Goal: Complete application form: Complete application form

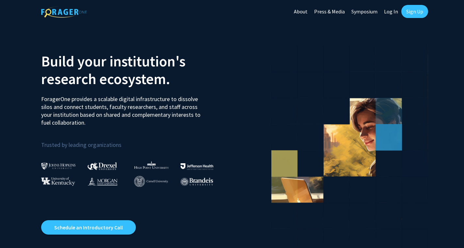
click at [392, 11] on link "Log In" at bounding box center [391, 11] width 21 height 23
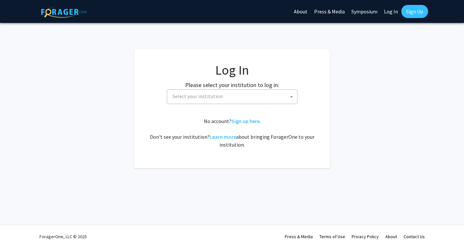
click at [250, 102] on span "Select your institution" at bounding box center [233, 95] width 127 height 13
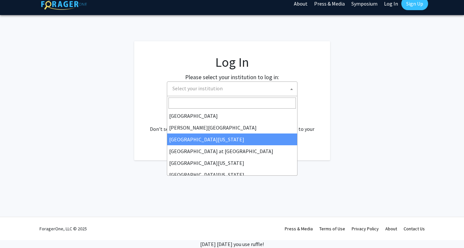
scroll to position [229, 0]
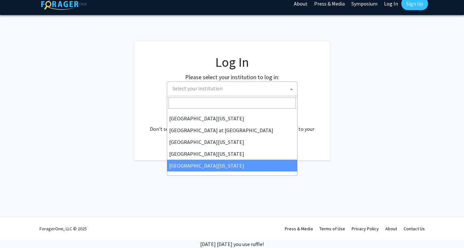
select select "33"
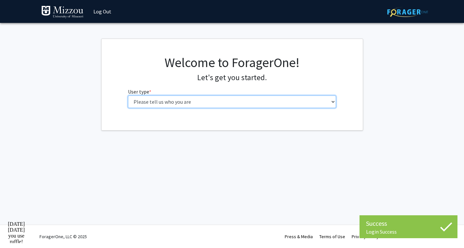
click at [284, 98] on select "Please tell us who you are Undergraduate Student Master's Student Doctoral Cand…" at bounding box center [232, 101] width 208 height 12
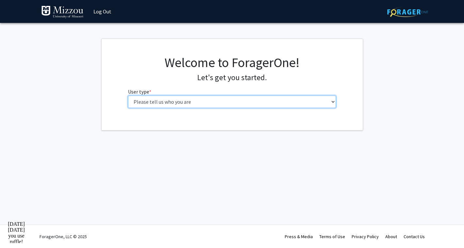
select select "1: undergrad"
click at [128, 95] on select "Please tell us who you are Undergraduate Student Master's Student Doctoral Cand…" at bounding box center [232, 101] width 208 height 12
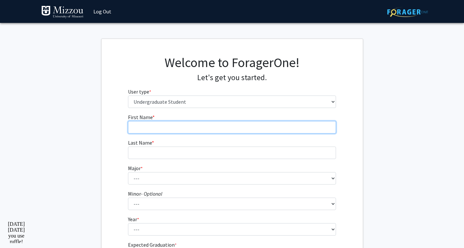
click at [277, 130] on input "First Name * required" at bounding box center [232, 127] width 208 height 12
type input "Lucy"
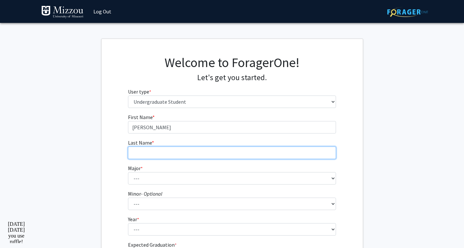
click at [263, 154] on input "Last Name * required" at bounding box center [232, 152] width 208 height 12
type input "Banion"
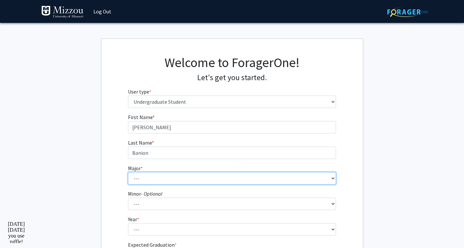
click at [254, 179] on select "--- Agribusiness Management Agricultural Education Agricultural Education: Comm…" at bounding box center [232, 178] width 208 height 12
select select "122: 2577"
click at [128, 172] on select "--- Agribusiness Management Agricultural Education Agricultural Education: Comm…" at bounding box center [232, 178] width 208 height 12
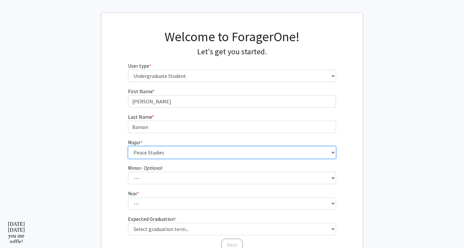
scroll to position [30, 0]
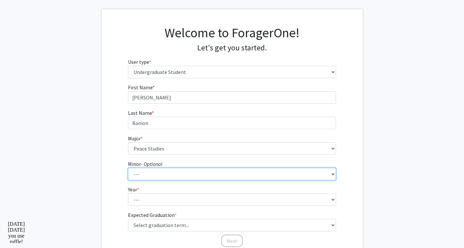
click at [218, 171] on select "--- Accountancy Aerospace Engineering Aerospace Studies Agribusiness Management…" at bounding box center [232, 174] width 208 height 12
select select "50: 2006"
click at [128, 168] on select "--- Accountancy Aerospace Engineering Aerospace Studies Agribusiness Management…" at bounding box center [232, 174] width 208 height 12
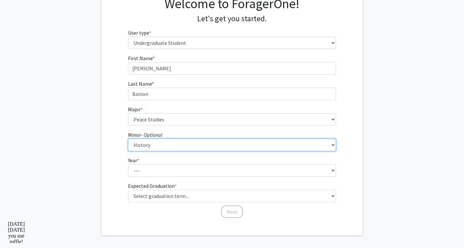
scroll to position [69, 0]
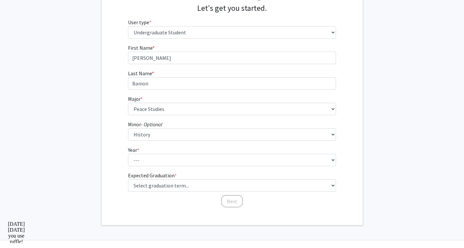
click at [203, 194] on form "First Name * required Lucy Last Name * required Banion Major * required --- Agr…" at bounding box center [232, 122] width 208 height 157
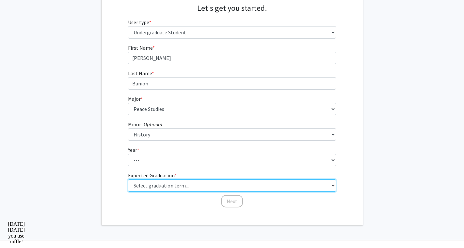
click at [204, 183] on select "Select graduation term... Spring 2025 Summer 2025 Fall 2025 Winter 2025 Spring …" at bounding box center [232, 185] width 208 height 12
select select "5: spring_2026"
click at [128, 179] on select "Select graduation term... Spring 2025 Summer 2025 Fall 2025 Winter 2025 Spring …" at bounding box center [232, 185] width 208 height 12
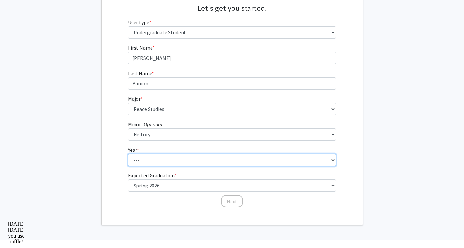
click at [221, 160] on select "--- First-year Sophomore Junior Senior Postbaccalaureate Certificate" at bounding box center [232, 160] width 208 height 12
select select "4: senior"
click at [128, 154] on select "--- First-year Sophomore Junior Senior Postbaccalaureate Certificate" at bounding box center [232, 160] width 208 height 12
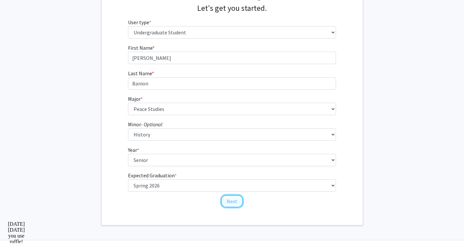
click at [232, 203] on button "Next" at bounding box center [232, 201] width 22 height 12
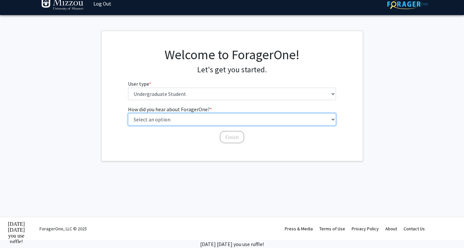
click at [226, 120] on select "Select an option Peer/student recommendation Faculty/staff recommendation Unive…" at bounding box center [232, 119] width 208 height 12
select select "4: university_email"
click at [128, 113] on select "Select an option Peer/student recommendation Faculty/staff recommendation Unive…" at bounding box center [232, 119] width 208 height 12
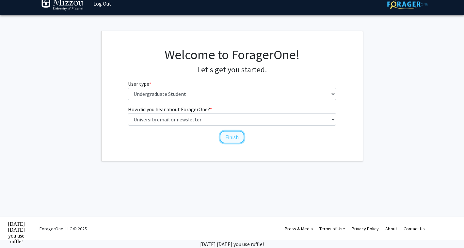
click at [227, 139] on button "Finish" at bounding box center [232, 137] width 24 height 12
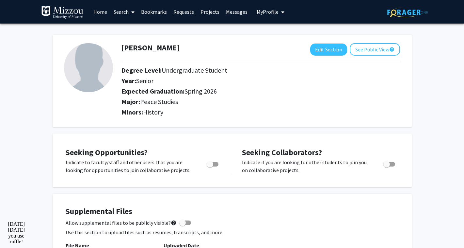
click at [124, 10] on link "Search" at bounding box center [123, 11] width 27 height 23
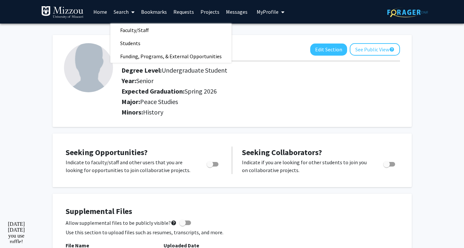
click at [120, 7] on link "Search" at bounding box center [123, 11] width 27 height 23
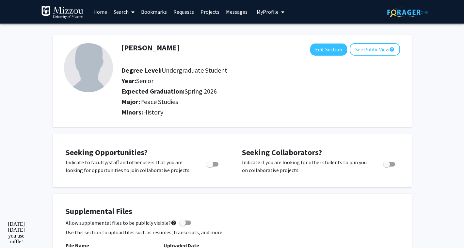
click at [120, 7] on link "Search" at bounding box center [123, 11] width 27 height 23
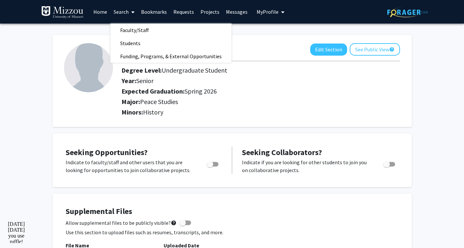
click at [96, 10] on link "Home" at bounding box center [100, 11] width 20 height 23
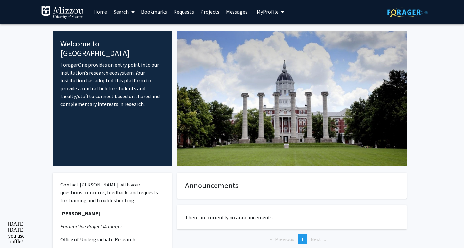
click at [129, 12] on span at bounding box center [132, 12] width 6 height 23
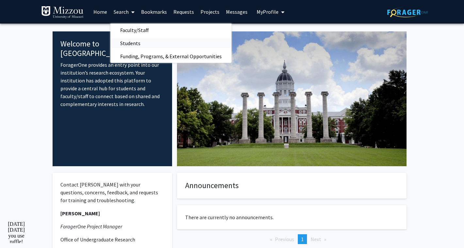
click at [132, 41] on span "Students" at bounding box center [130, 43] width 40 height 13
